Goal: Task Accomplishment & Management: Complete application form

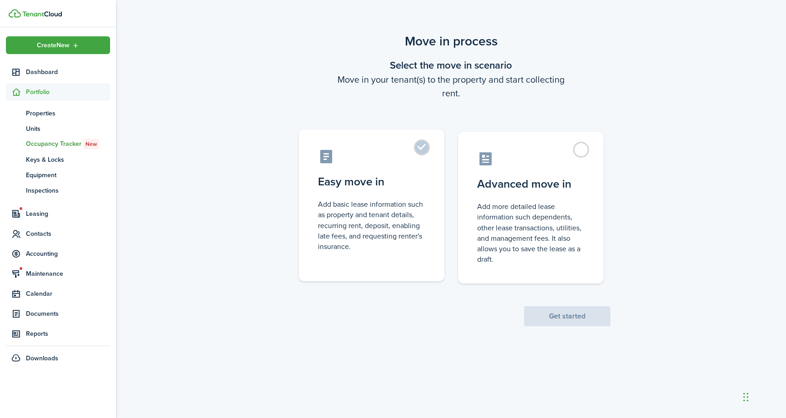
click at [417, 151] on label "Easy move in Add basic lease information such as property and tenant details, r…" at bounding box center [372, 206] width 146 height 152
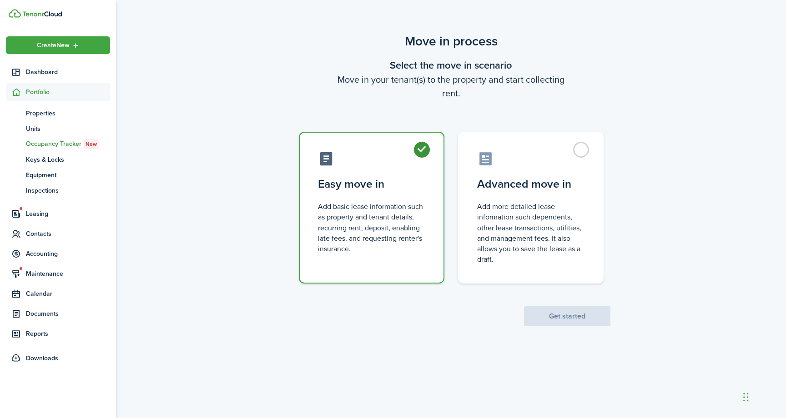
radio input "true"
click at [549, 316] on button "Get started" at bounding box center [567, 316] width 86 height 20
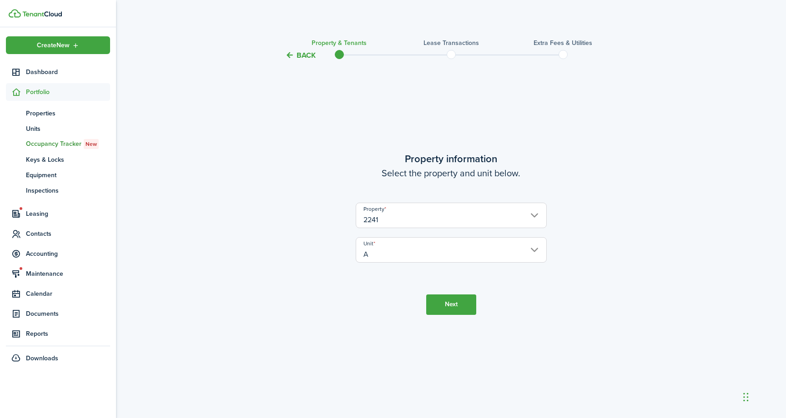
click at [459, 305] on button "Next" at bounding box center [451, 305] width 50 height 20
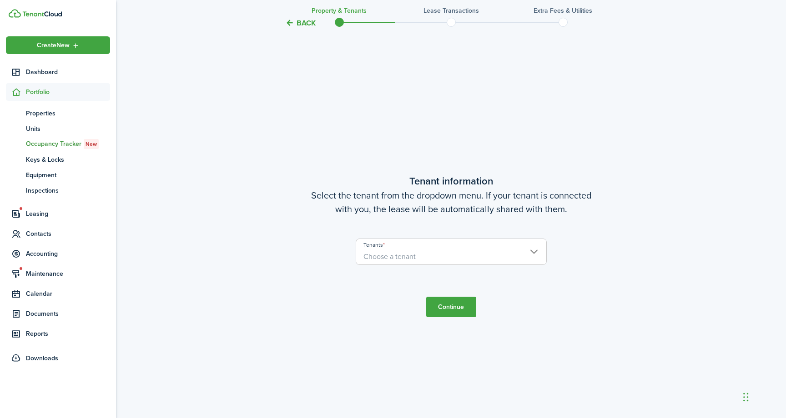
scroll to position [357, 0]
click at [457, 251] on span "Choose a tenant" at bounding box center [451, 256] width 190 height 15
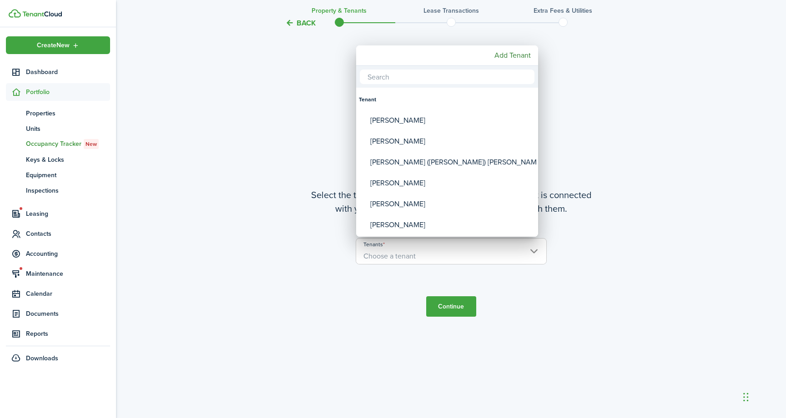
click at [254, 295] on div at bounding box center [392, 209] width 931 height 564
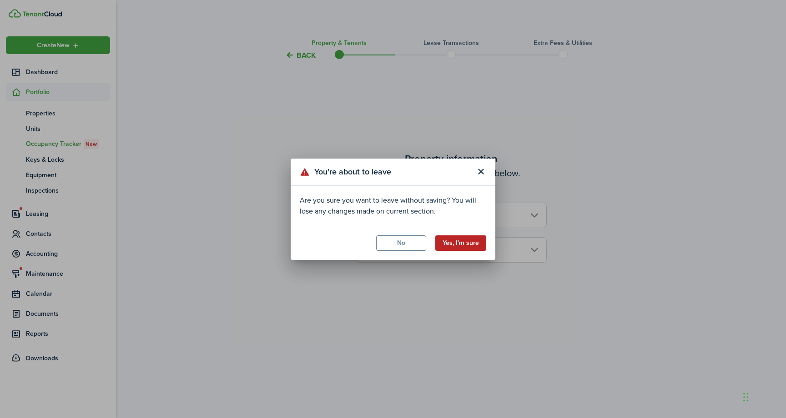
click at [465, 244] on button "Yes, I'm sure" at bounding box center [460, 243] width 51 height 15
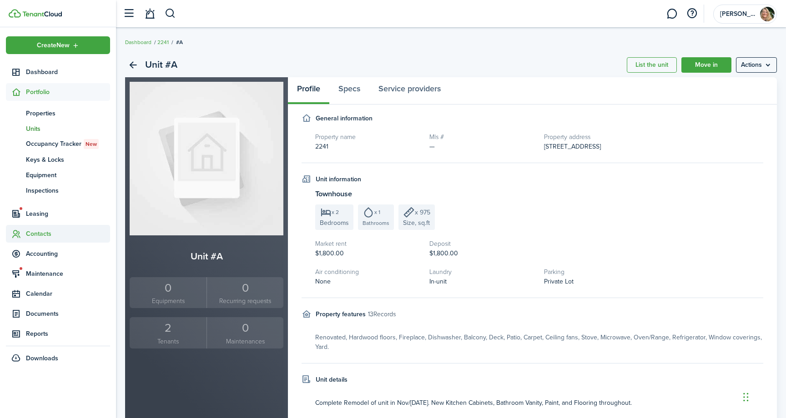
click at [41, 233] on span "Contacts" at bounding box center [68, 234] width 84 height 10
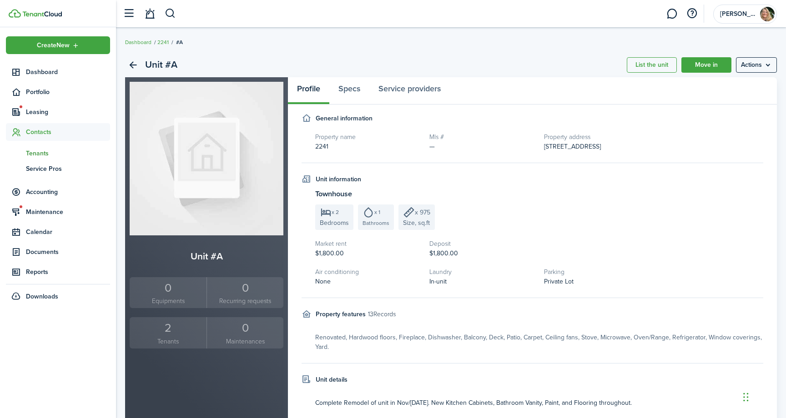
click at [40, 154] on span "Tenants" at bounding box center [68, 154] width 84 height 10
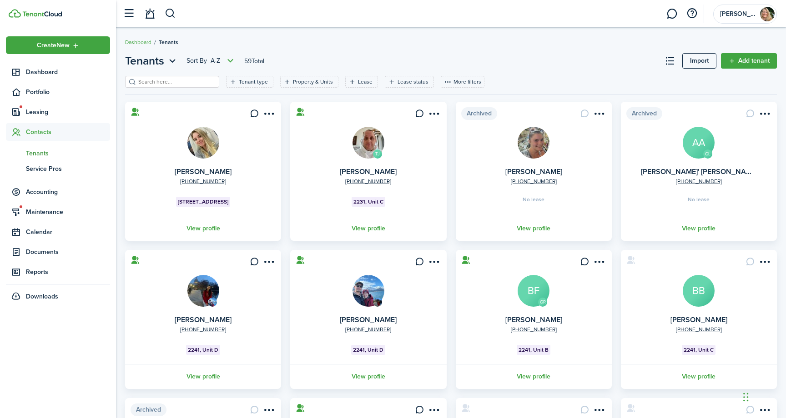
click at [185, 80] on input "search" at bounding box center [176, 82] width 80 height 9
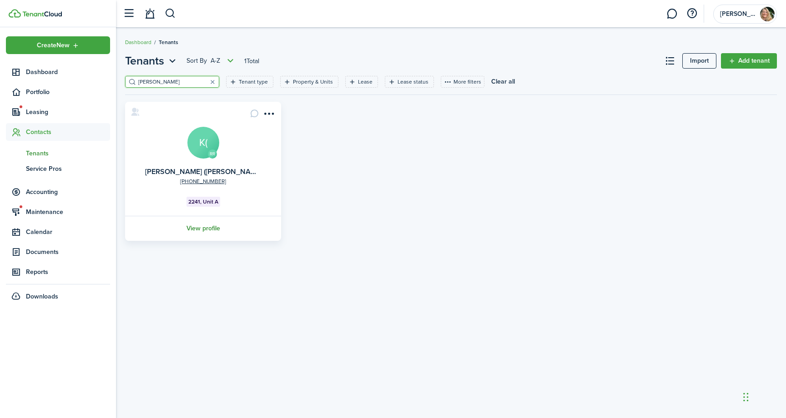
type input "[PERSON_NAME]"
click at [204, 232] on link "View profile" at bounding box center [203, 228] width 159 height 25
click at [51, 132] on span "Contacts" at bounding box center [68, 132] width 84 height 10
click at [206, 81] on button "button" at bounding box center [212, 81] width 13 height 13
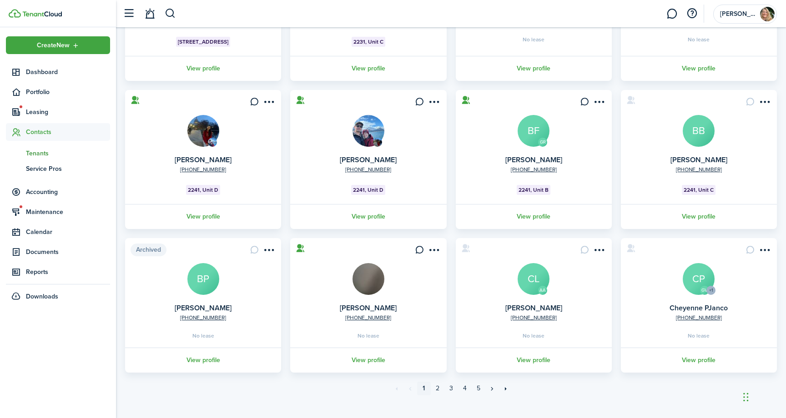
scroll to position [171, 0]
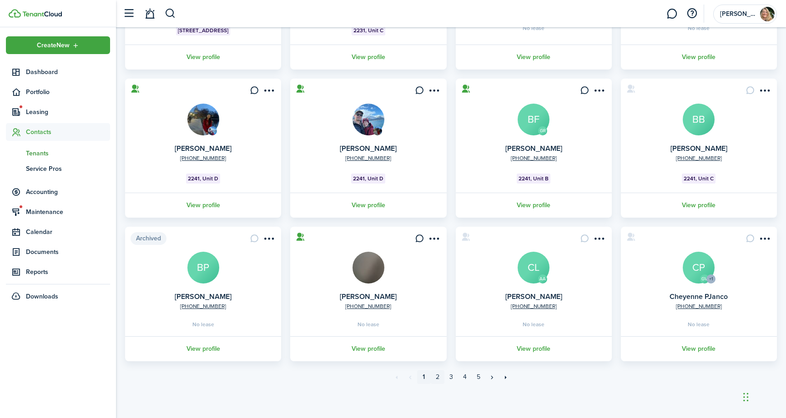
click at [438, 377] on link "2" at bounding box center [438, 378] width 14 height 14
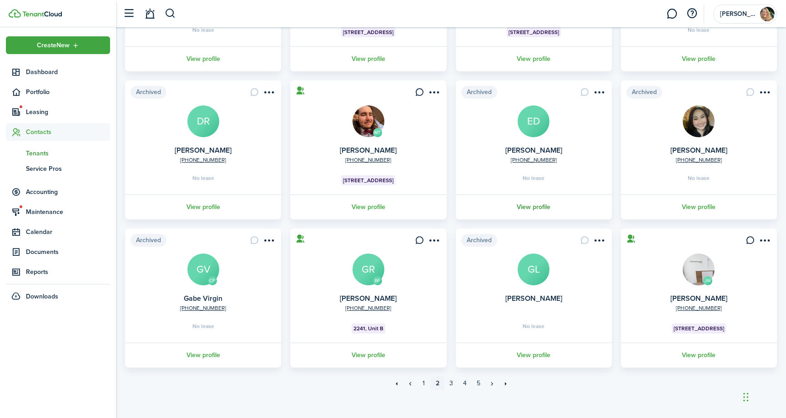
scroll to position [176, 0]
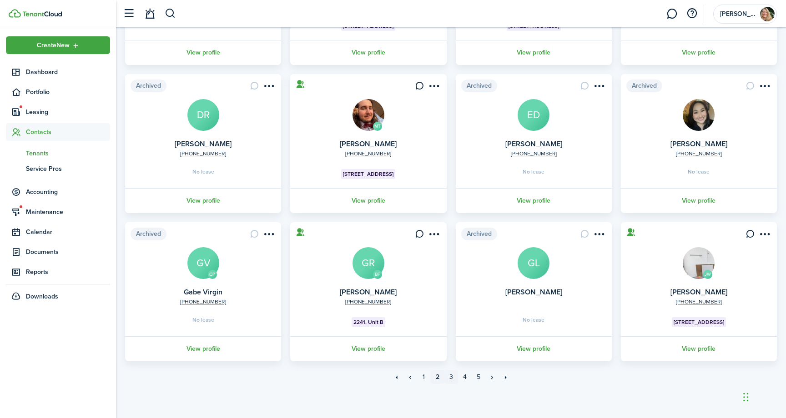
click at [453, 378] on link "3" at bounding box center [451, 378] width 14 height 14
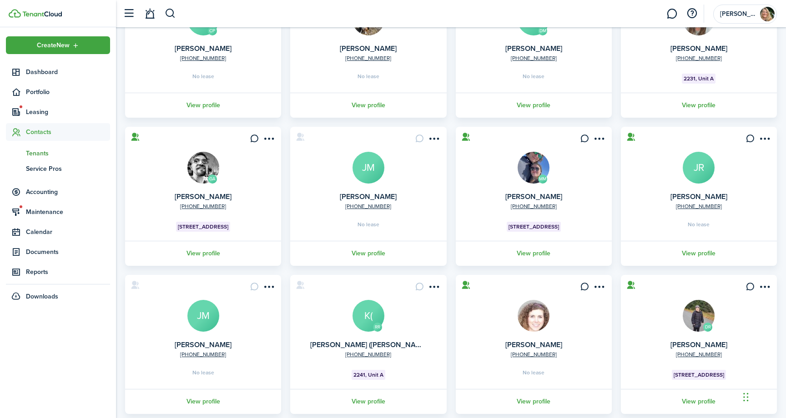
scroll to position [126, 0]
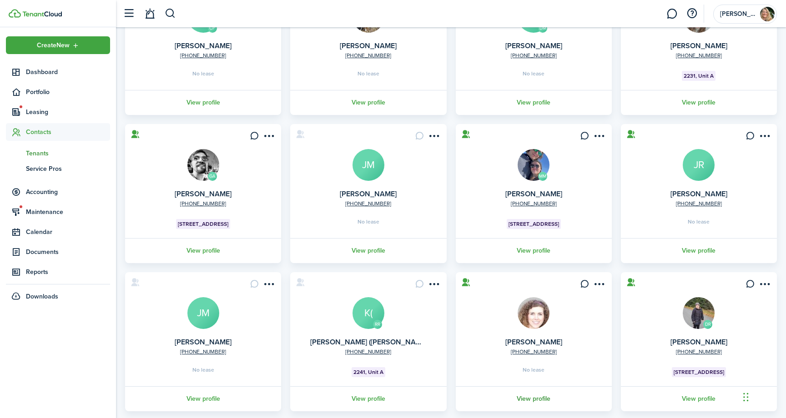
click at [528, 396] on link "View profile" at bounding box center [533, 399] width 159 height 25
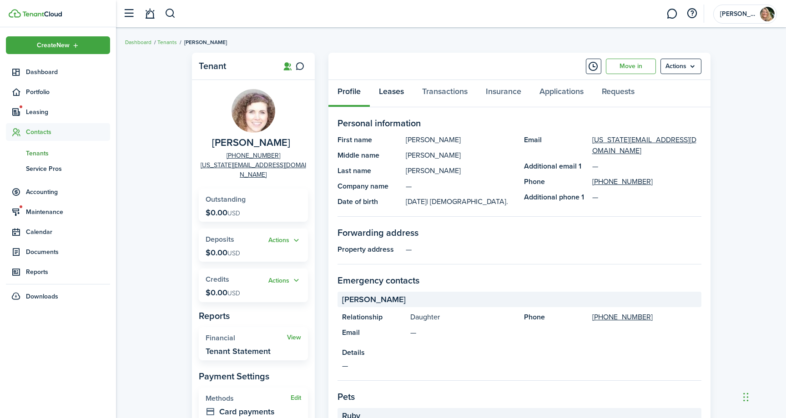
click at [394, 91] on link "Leases" at bounding box center [391, 93] width 43 height 27
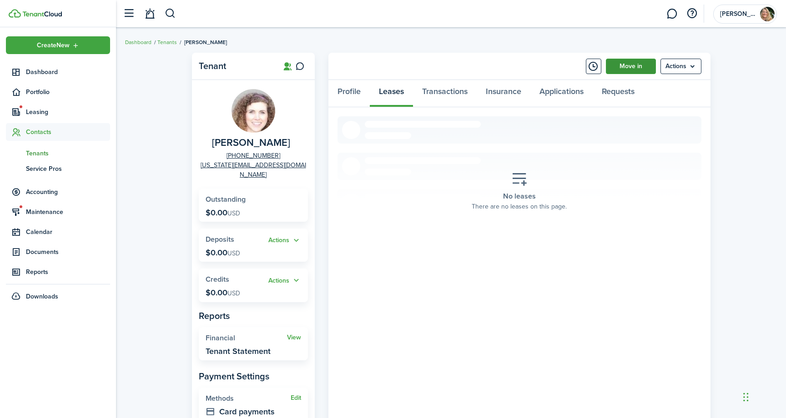
click at [626, 69] on link "Move in" at bounding box center [631, 66] width 50 height 15
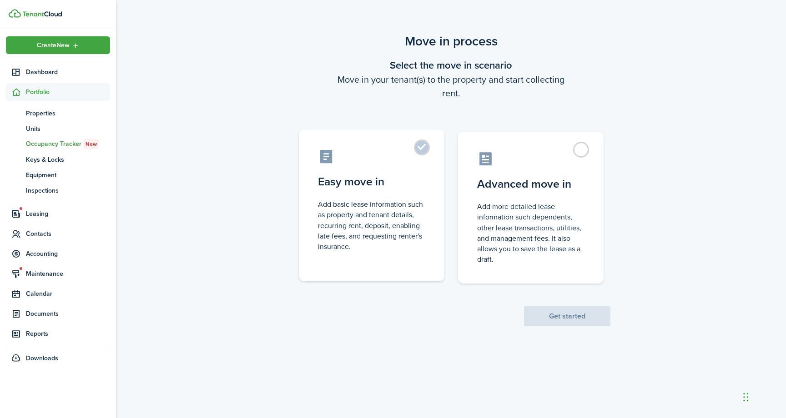
click at [421, 150] on label "Easy move in Add basic lease information such as property and tenant details, r…" at bounding box center [372, 206] width 146 height 152
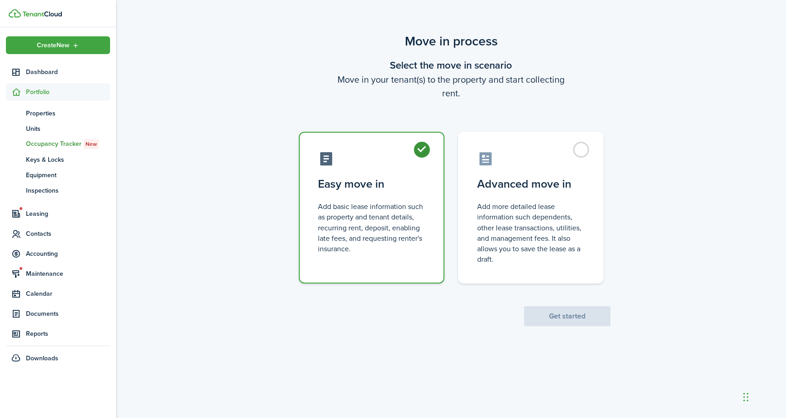
radio input "true"
click at [593, 313] on button "Get started" at bounding box center [567, 316] width 86 height 20
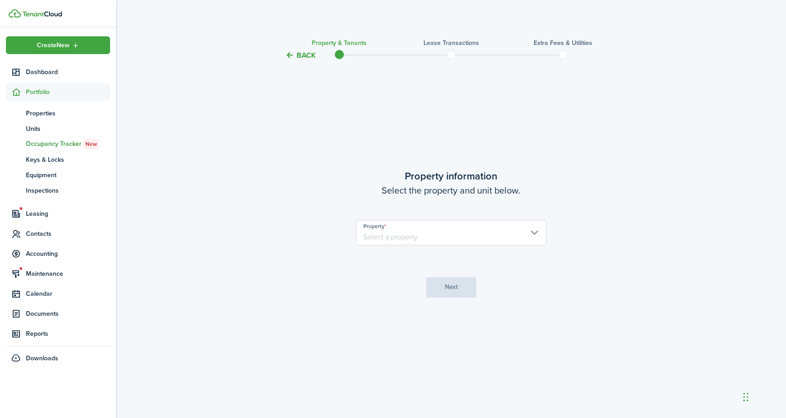
click at [458, 237] on input "Property" at bounding box center [451, 232] width 191 height 25
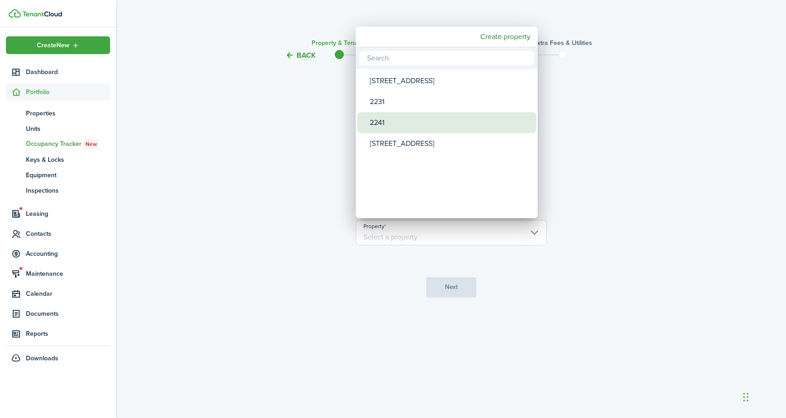
click at [414, 122] on div "2241" at bounding box center [450, 122] width 161 height 21
type input "2241"
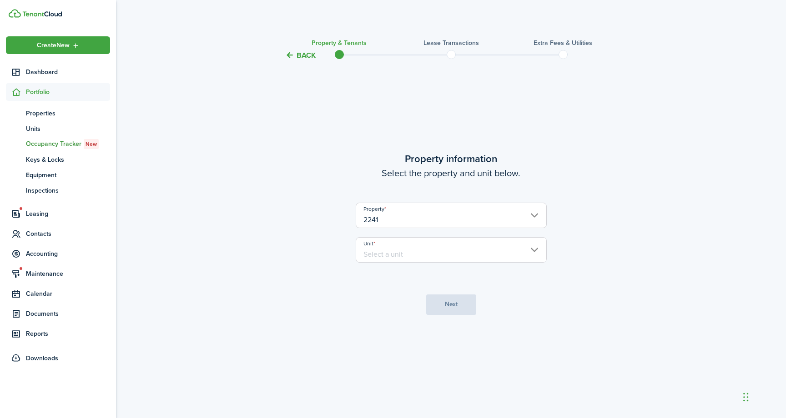
click at [412, 252] on input "Unit" at bounding box center [451, 249] width 191 height 25
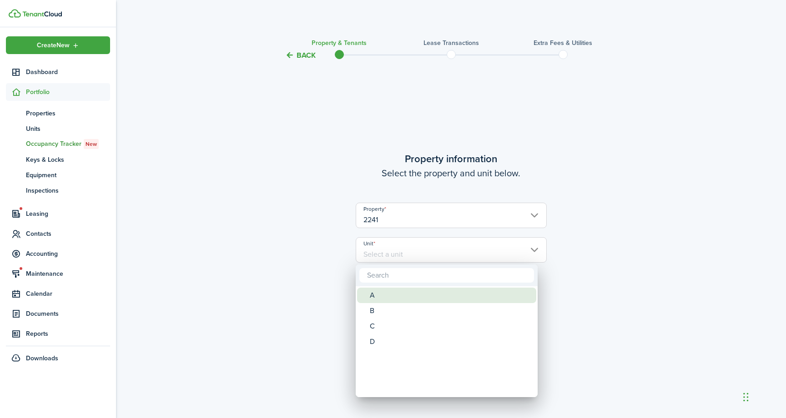
click at [386, 294] on div "A" at bounding box center [450, 295] width 161 height 15
type input "A"
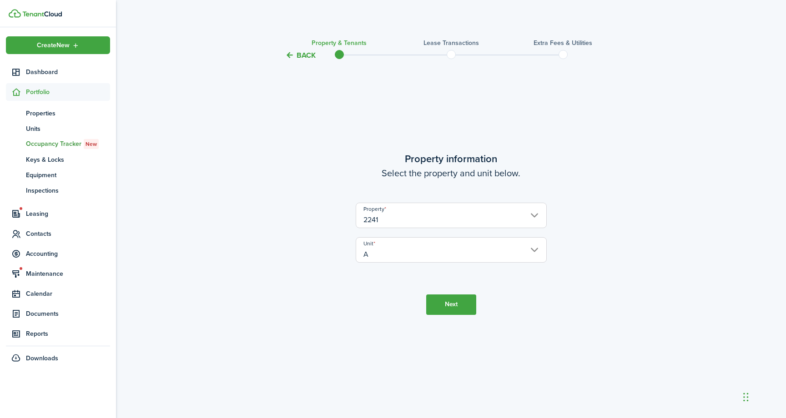
click at [443, 304] on button "Next" at bounding box center [451, 305] width 50 height 20
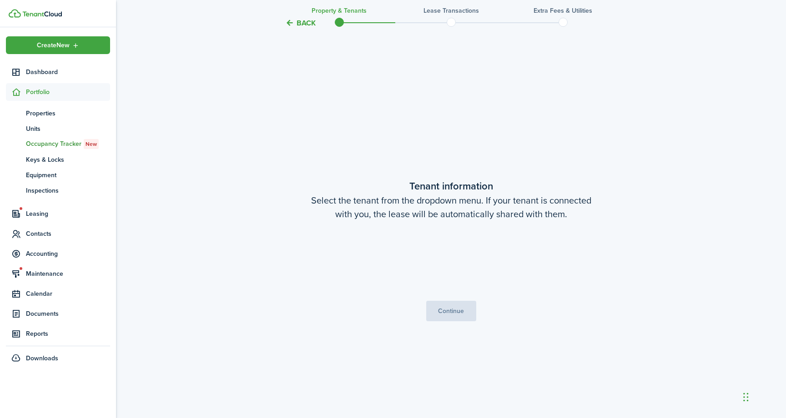
scroll to position [357, 0]
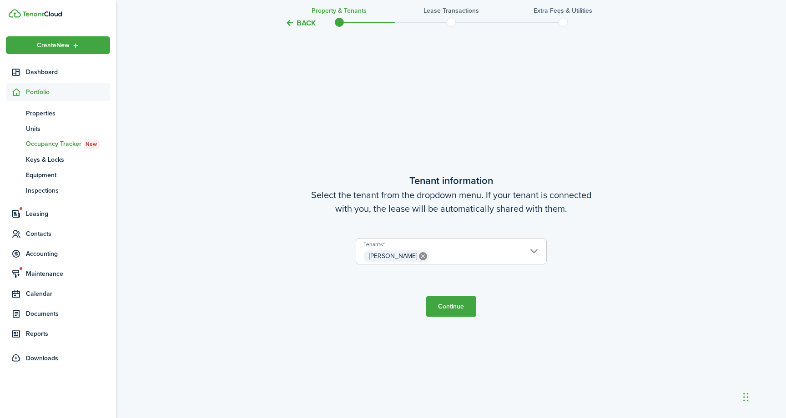
click at [447, 305] on button "Continue" at bounding box center [451, 306] width 50 height 20
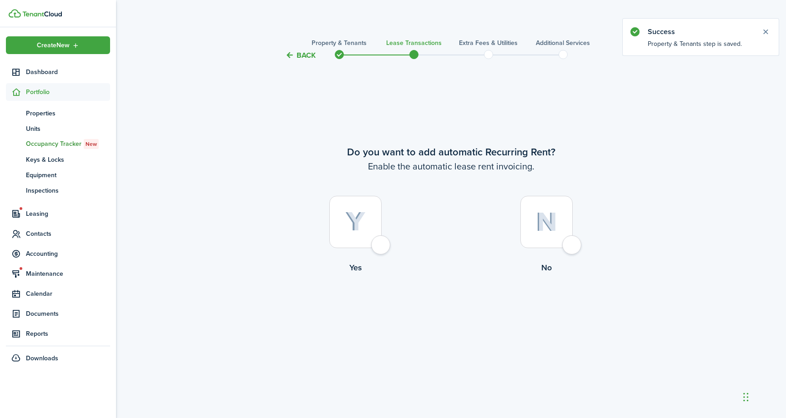
click at [382, 242] on div at bounding box center [355, 222] width 52 height 52
radio input "true"
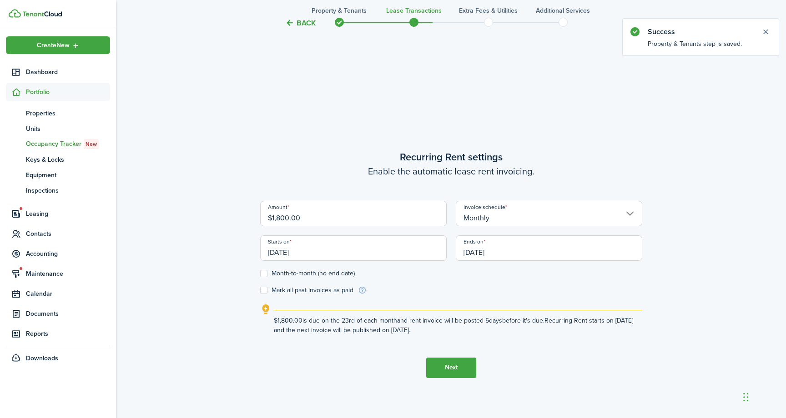
scroll to position [357, 0]
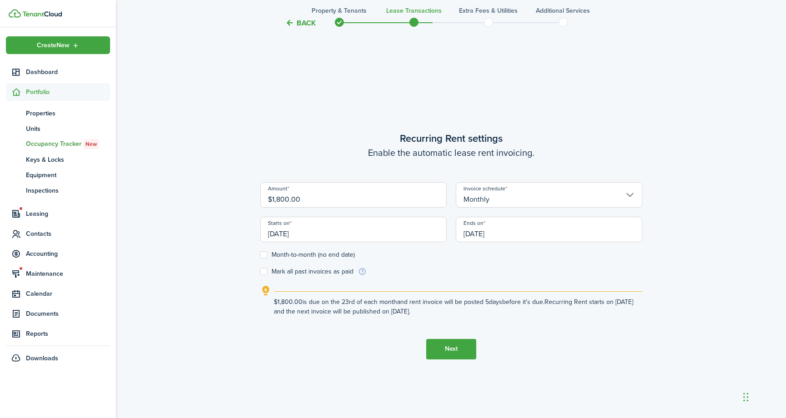
drag, startPoint x: 276, startPoint y: 234, endPoint x: 266, endPoint y: 237, distance: 9.9
click at [266, 237] on input "[DATE]" at bounding box center [353, 229] width 186 height 25
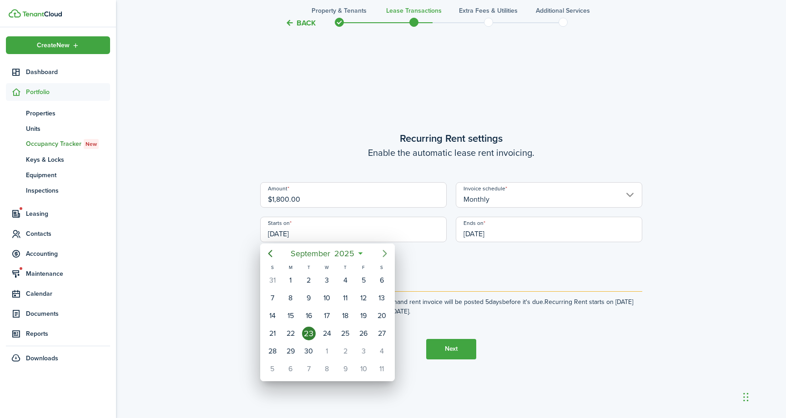
click at [383, 256] on icon "Next page" at bounding box center [384, 253] width 4 height 7
click at [326, 283] on div "1" at bounding box center [327, 281] width 14 height 14
type input "[DATE]"
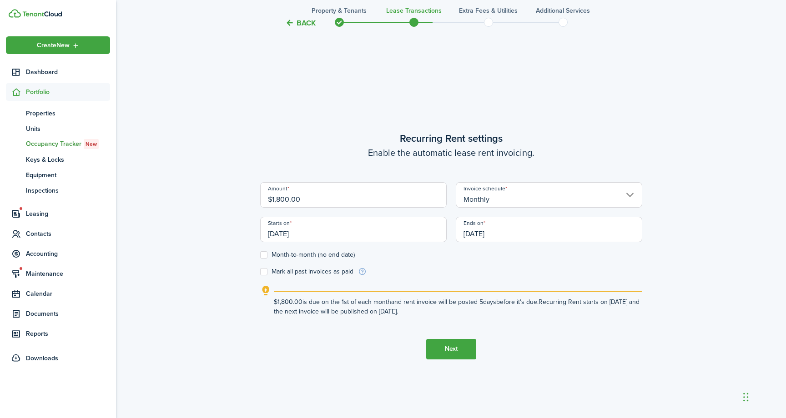
click at [264, 255] on label "Month-to-month (no end date)" at bounding box center [307, 254] width 95 height 7
click at [260, 255] on input "Month-to-month (no end date)" at bounding box center [260, 255] width 0 height 0
checkbox input "true"
click at [441, 348] on button "Next" at bounding box center [451, 349] width 50 height 20
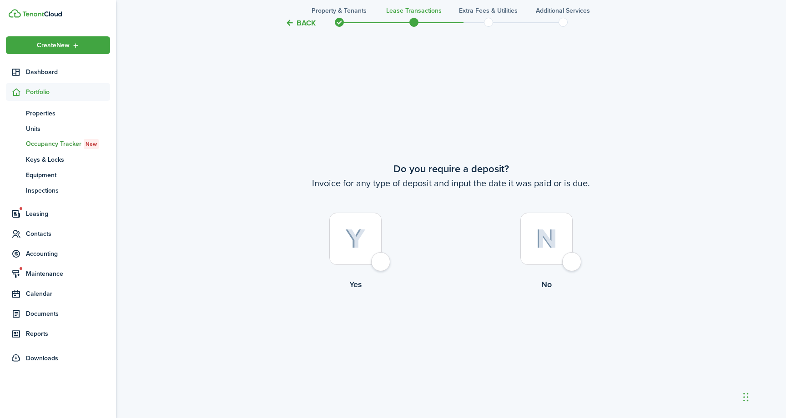
scroll to position [776, 0]
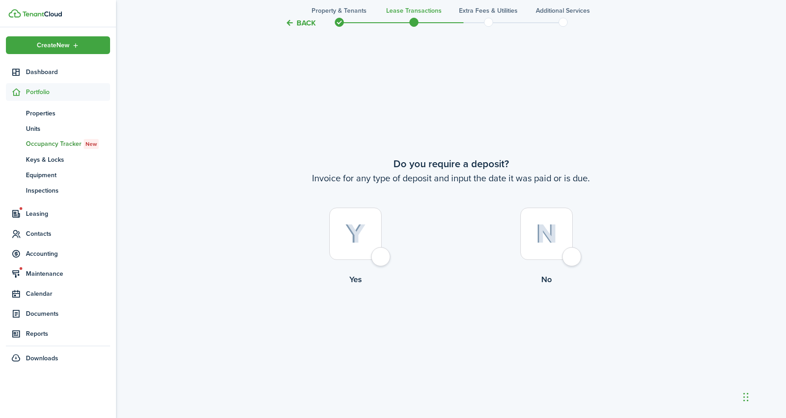
click at [377, 257] on div at bounding box center [355, 234] width 52 height 52
radio input "true"
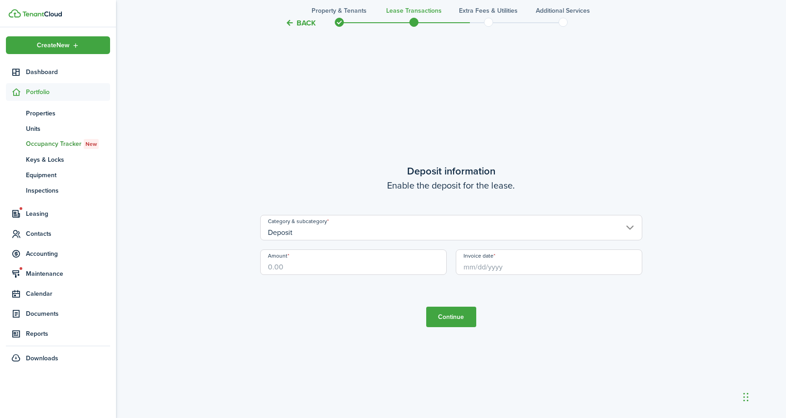
scroll to position [1194, 0]
click at [345, 262] on input "Amount" at bounding box center [353, 261] width 186 height 25
click at [487, 260] on input "Invoice date" at bounding box center [549, 261] width 186 height 25
type input "$1,800.00"
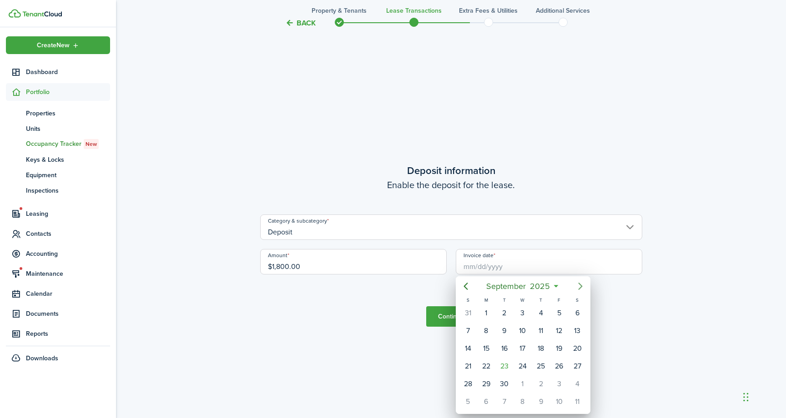
click at [582, 285] on icon "Next page" at bounding box center [580, 286] width 11 height 11
click at [521, 312] on div "1" at bounding box center [523, 313] width 14 height 14
type input "[DATE]"
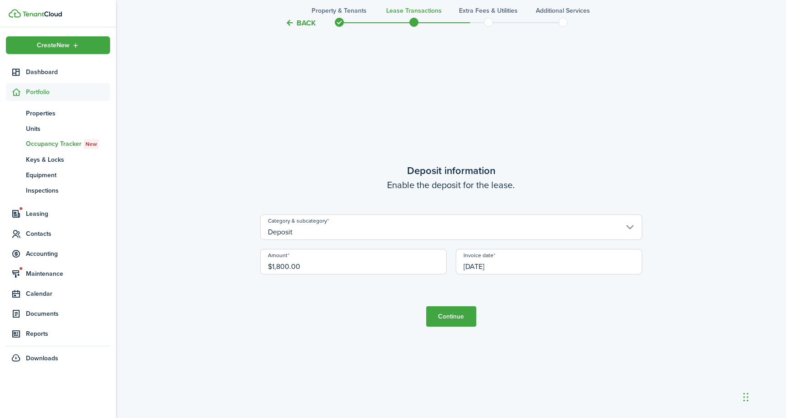
click at [452, 315] on button "Continue" at bounding box center [451, 316] width 50 height 20
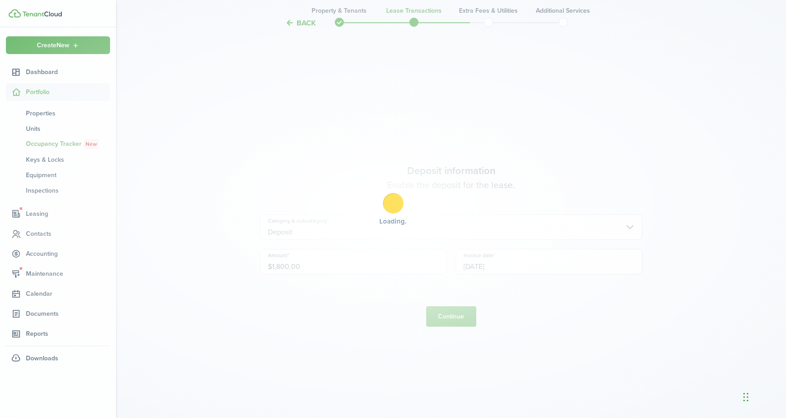
scroll to position [0, 0]
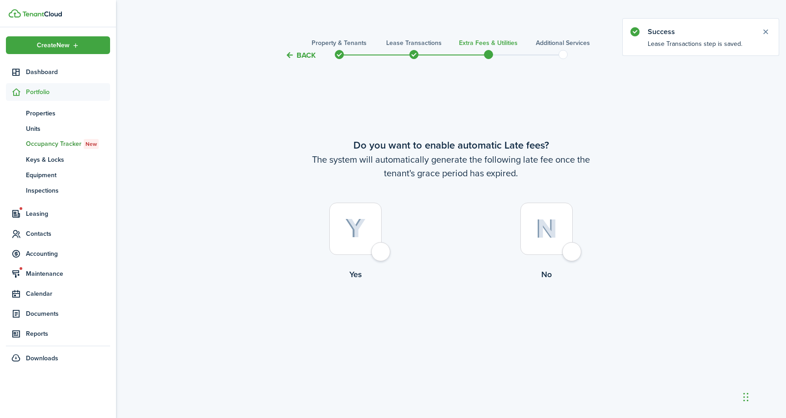
click at [380, 249] on div at bounding box center [355, 229] width 52 height 52
radio input "true"
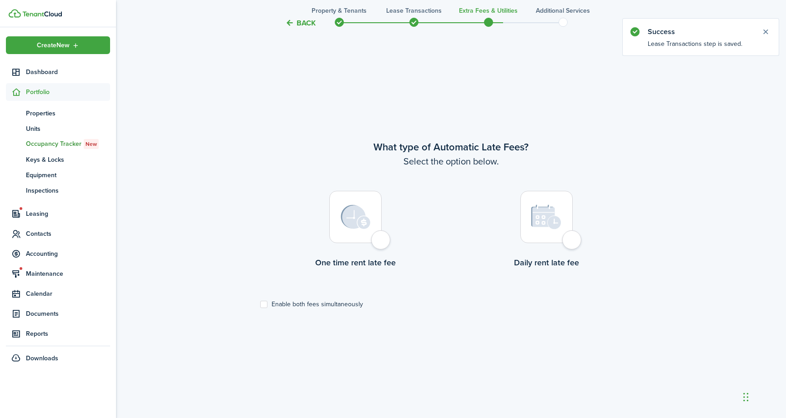
scroll to position [357, 0]
click at [382, 243] on div at bounding box center [355, 217] width 52 height 52
radio input "true"
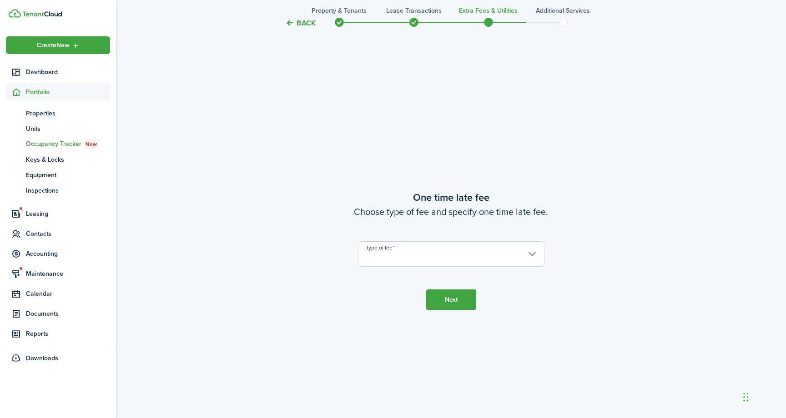
scroll to position [776, 0]
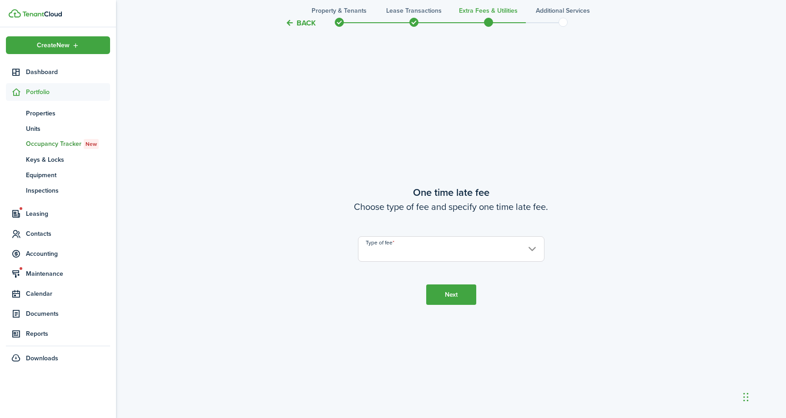
click at [386, 246] on input "Type of fee" at bounding box center [451, 248] width 186 height 25
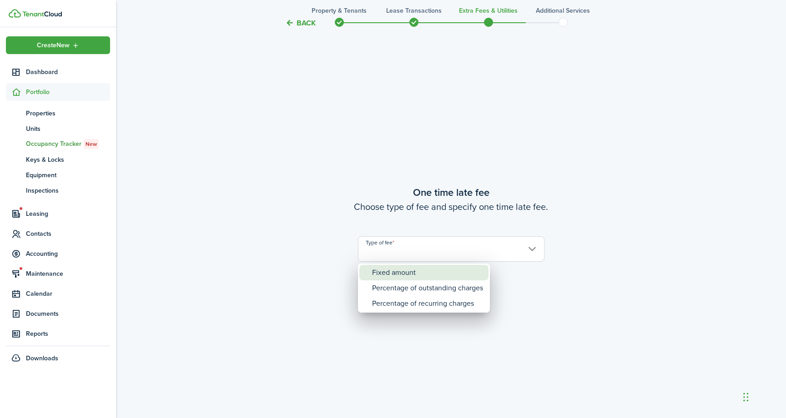
click at [388, 270] on div "Fixed amount" at bounding box center [427, 272] width 111 height 15
type input "Fixed amount"
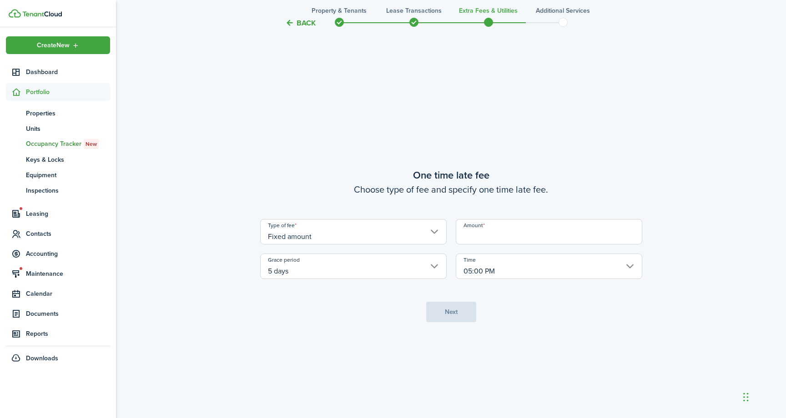
click at [392, 234] on input "Fixed amount" at bounding box center [353, 231] width 186 height 25
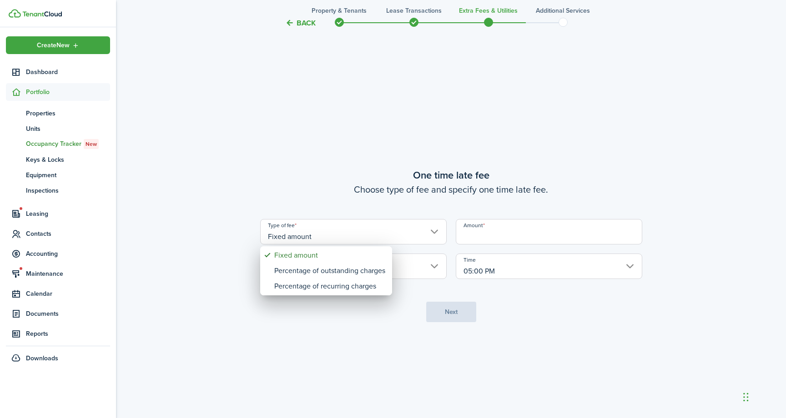
click at [486, 234] on div at bounding box center [392, 209] width 931 height 564
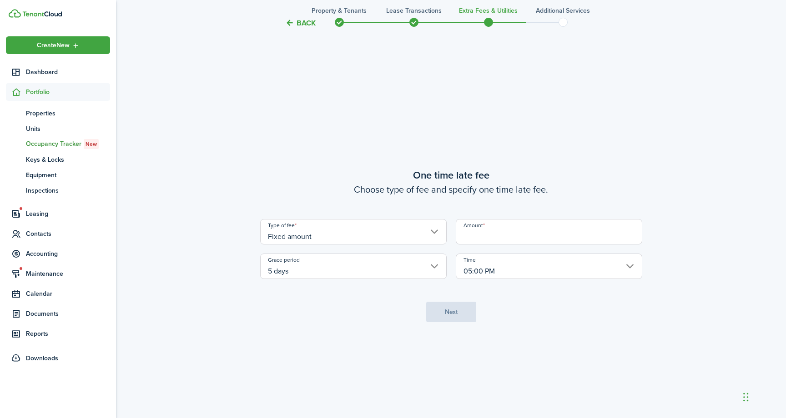
click at [486, 234] on input "Amount" at bounding box center [549, 231] width 186 height 25
type input "$50.00"
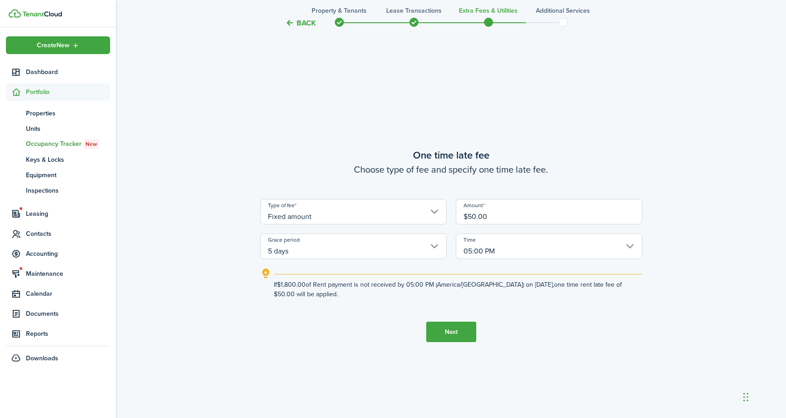
click at [444, 330] on button "Next" at bounding box center [451, 332] width 50 height 20
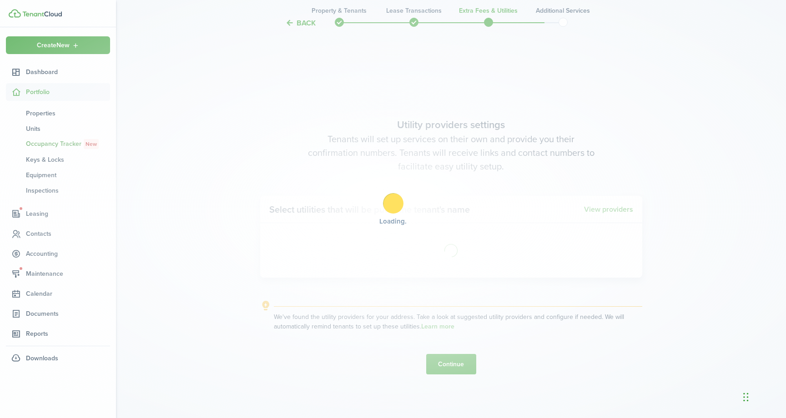
scroll to position [1194, 0]
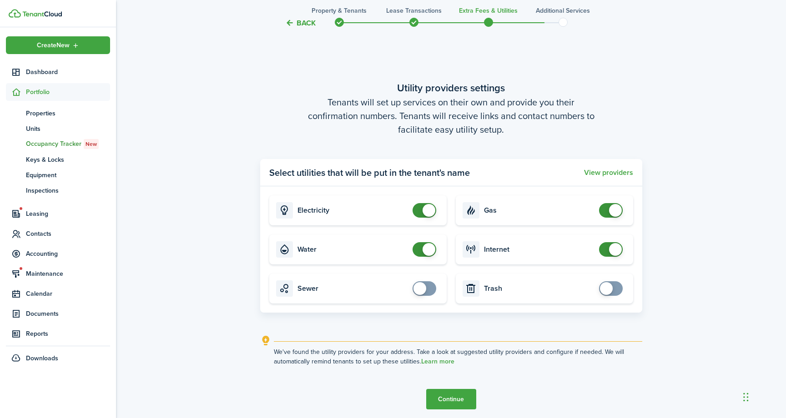
checkbox input "false"
click at [420, 249] on span at bounding box center [424, 249] width 9 height 15
checkbox input "false"
click at [606, 213] on span at bounding box center [610, 210] width 9 height 15
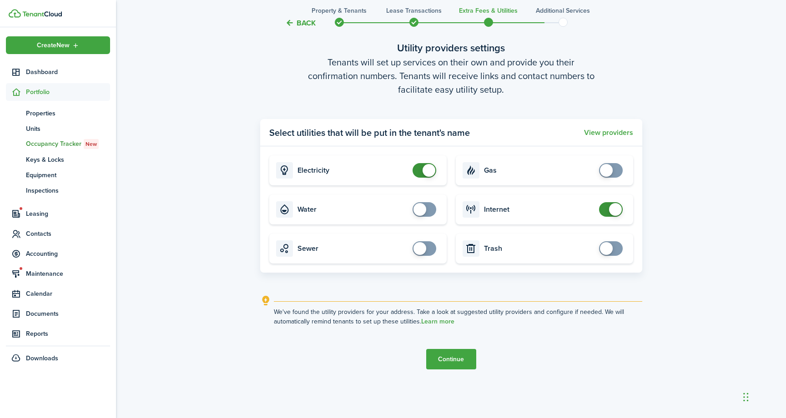
scroll to position [1242, 0]
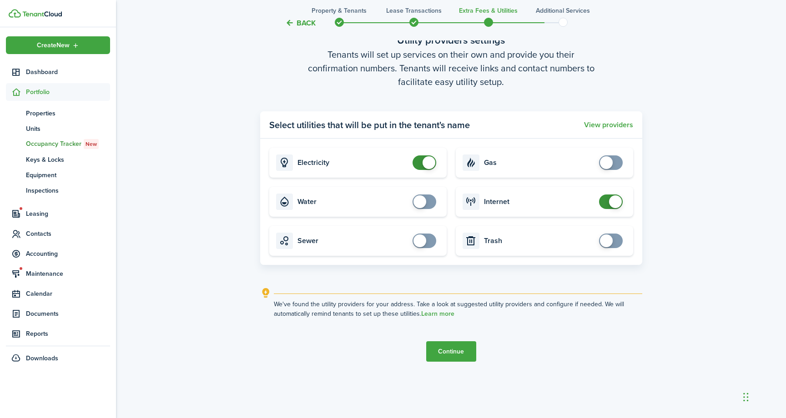
click at [441, 349] on button "Continue" at bounding box center [451, 351] width 50 height 20
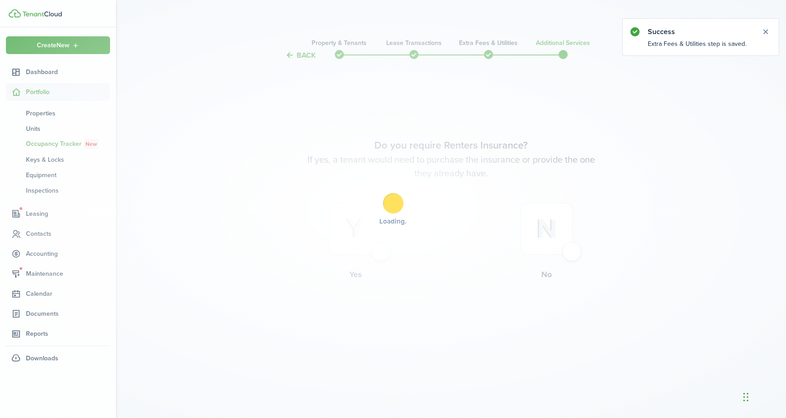
scroll to position [0, 0]
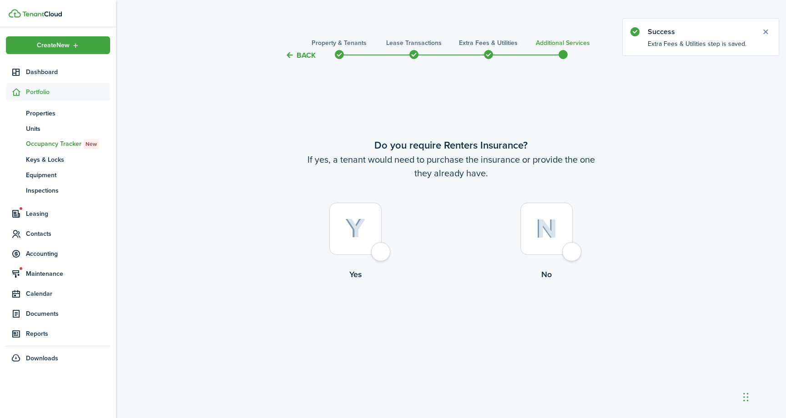
click at [567, 255] on div at bounding box center [546, 229] width 52 height 52
radio input "true"
click at [460, 317] on button "Complete move in" at bounding box center [450, 318] width 67 height 20
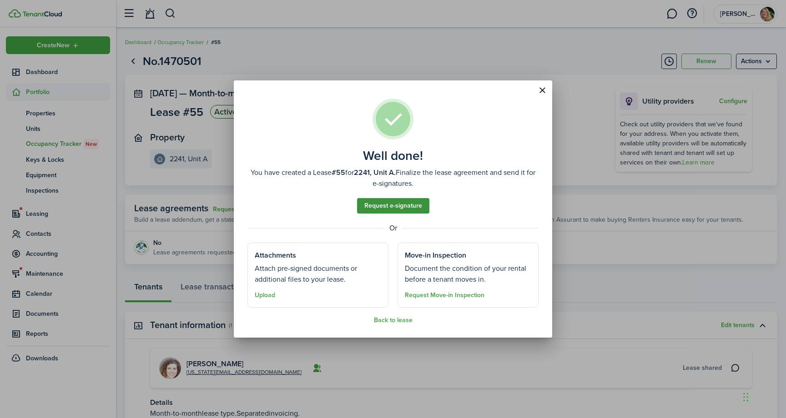
click at [401, 204] on link "Request e-signature" at bounding box center [393, 205] width 72 height 15
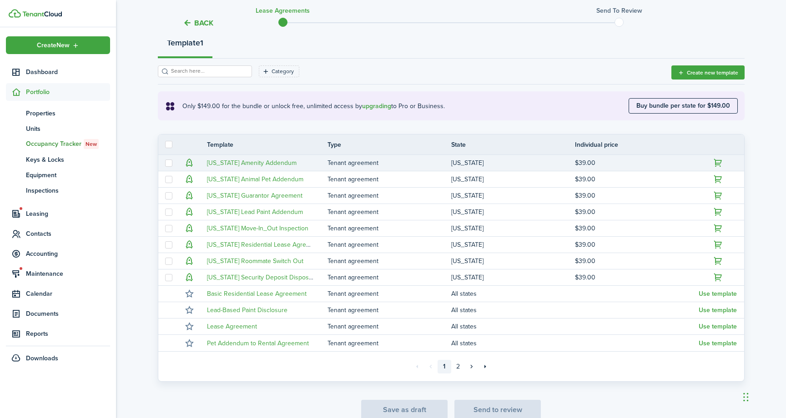
scroll to position [111, 0]
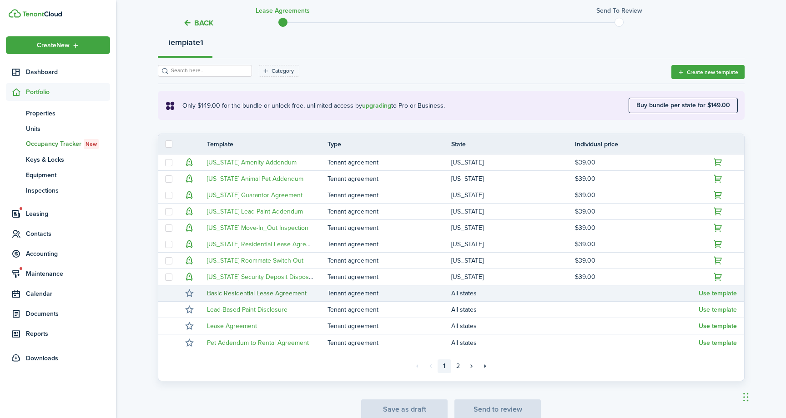
click at [288, 293] on link "Basic Residential Lease Agreement" at bounding box center [257, 294] width 100 height 10
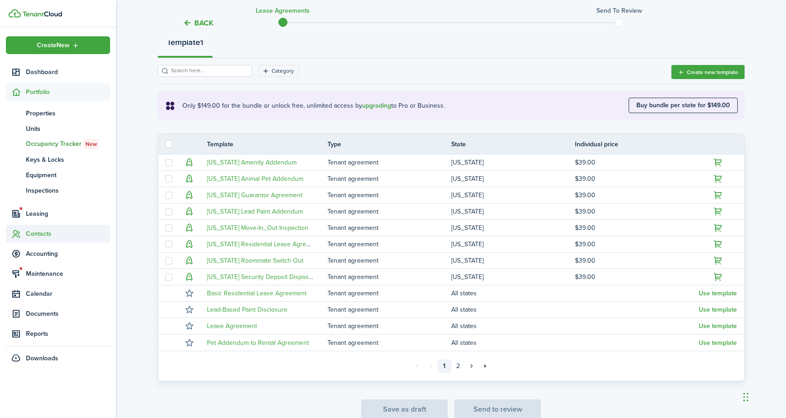
click at [44, 232] on span "Contacts" at bounding box center [68, 234] width 84 height 10
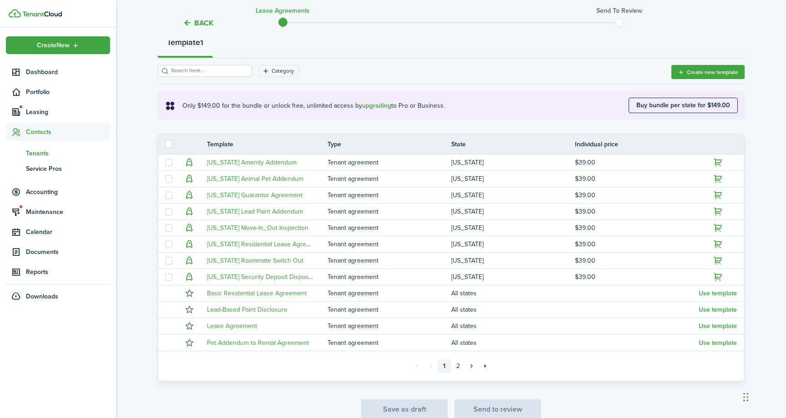
click at [39, 153] on span "Tenants" at bounding box center [68, 154] width 84 height 10
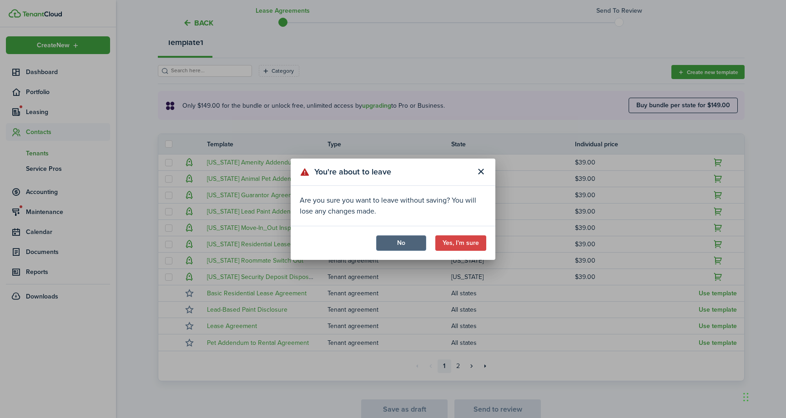
click at [400, 245] on button "No" at bounding box center [401, 243] width 50 height 15
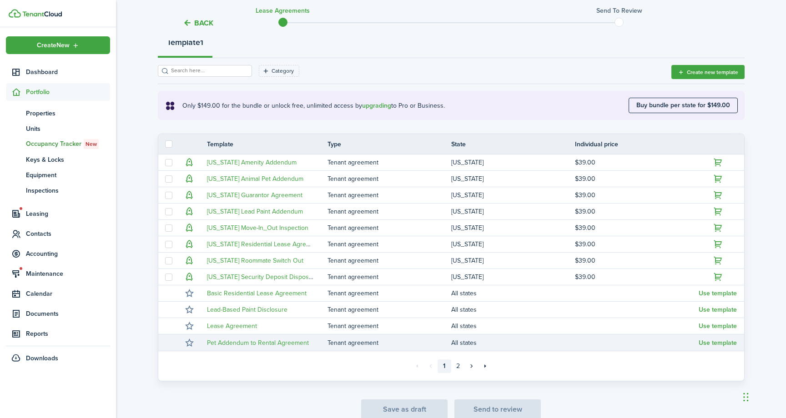
click at [340, 341] on td "Tenant agreement" at bounding box center [389, 343] width 124 height 12
click at [300, 343] on link "Pet Addendum to Rental Agreement" at bounding box center [258, 343] width 102 height 10
